Goal: Information Seeking & Learning: Check status

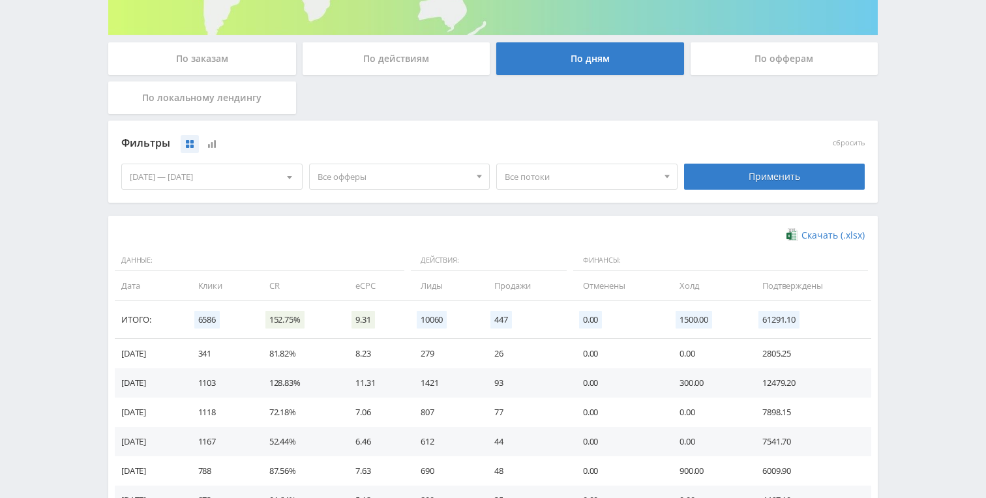
scroll to position [225, 0]
click at [792, 383] on td "12479.20" at bounding box center [810, 382] width 122 height 29
click at [704, 387] on td "300.00" at bounding box center [708, 382] width 83 height 29
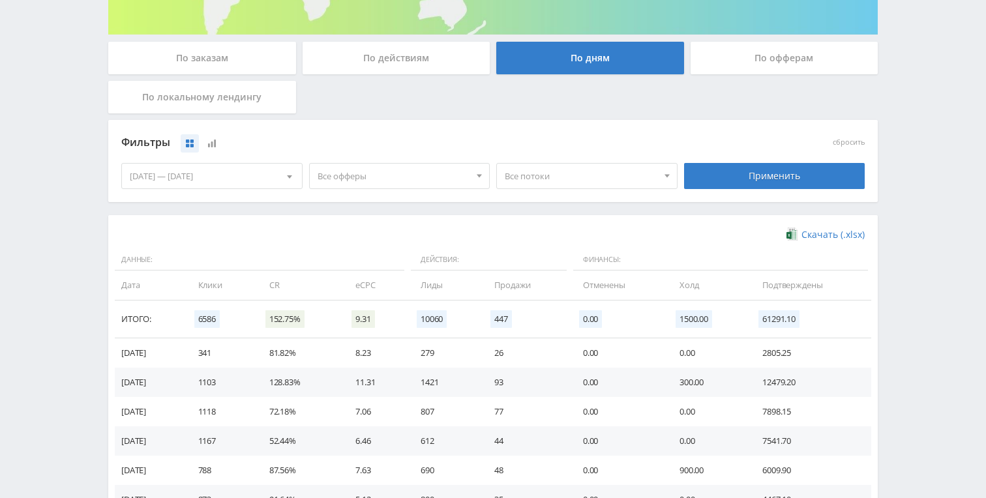
click at [684, 385] on td "300.00" at bounding box center [708, 382] width 83 height 29
click at [648, 388] on td "0.00" at bounding box center [618, 382] width 97 height 29
drag, startPoint x: 758, startPoint y: 380, endPoint x: 823, endPoint y: 382, distance: 64.6
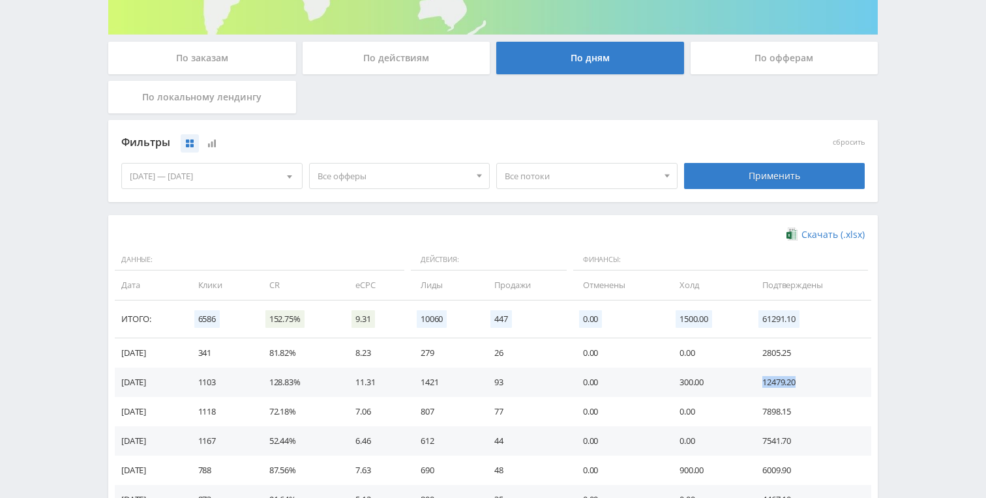
click at [823, 382] on td "12479.20" at bounding box center [810, 382] width 122 height 29
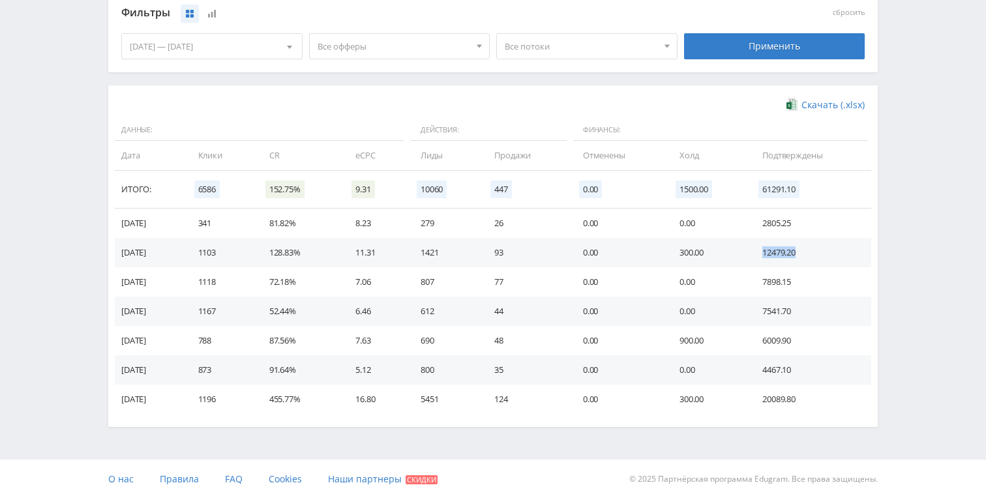
scroll to position [0, 0]
